Goal: Navigation & Orientation: Find specific page/section

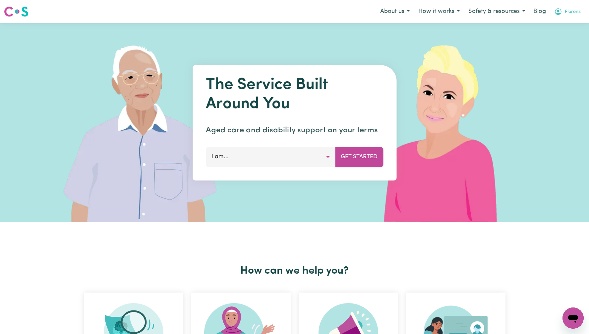
click at [578, 9] on span "Florenz" at bounding box center [573, 11] width 16 height 7
click at [565, 21] on link "Admin Dashboard" at bounding box center [558, 26] width 52 height 13
click at [564, 4] on nav "Menu About us How it works Safety & resources Blog Florenz" at bounding box center [294, 11] width 589 height 23
click at [564, 7] on button "Florenz" at bounding box center [567, 12] width 35 height 14
click at [553, 21] on link "Admin Dashboard" at bounding box center [558, 26] width 52 height 13
